Goal: Navigation & Orientation: Go to known website

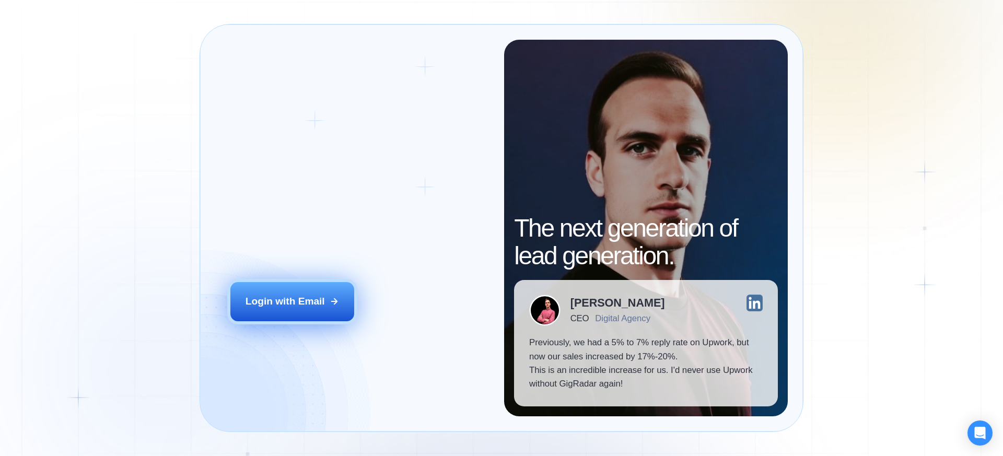
click at [290, 310] on button "Login with Email" at bounding box center [292, 301] width 124 height 39
click at [328, 296] on button "Login with Email" at bounding box center [292, 301] width 124 height 39
